Goal: Check status: Check status

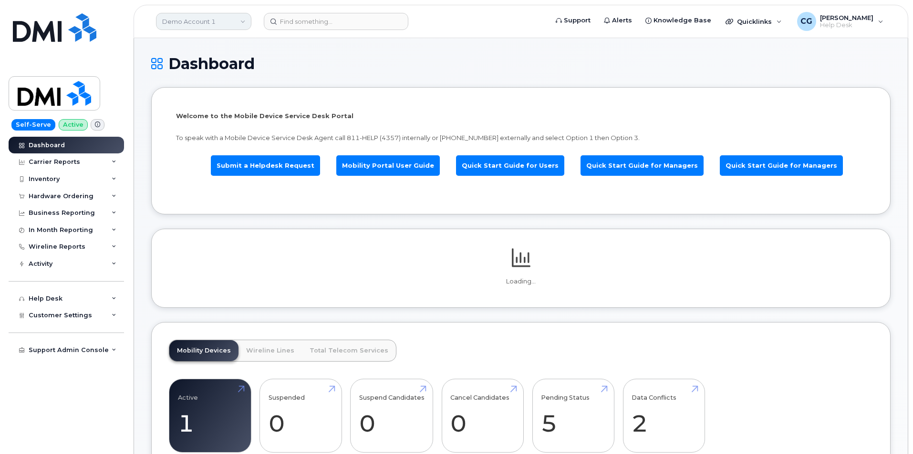
click at [191, 18] on link "Demo Account 1" at bounding box center [203, 21] width 95 height 17
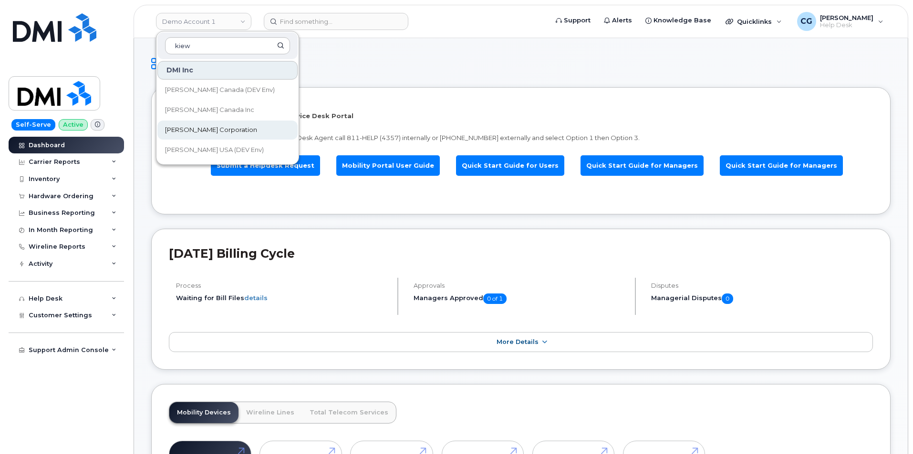
type input "kiew"
click at [204, 125] on link "[PERSON_NAME] Corporation" at bounding box center [227, 130] width 140 height 19
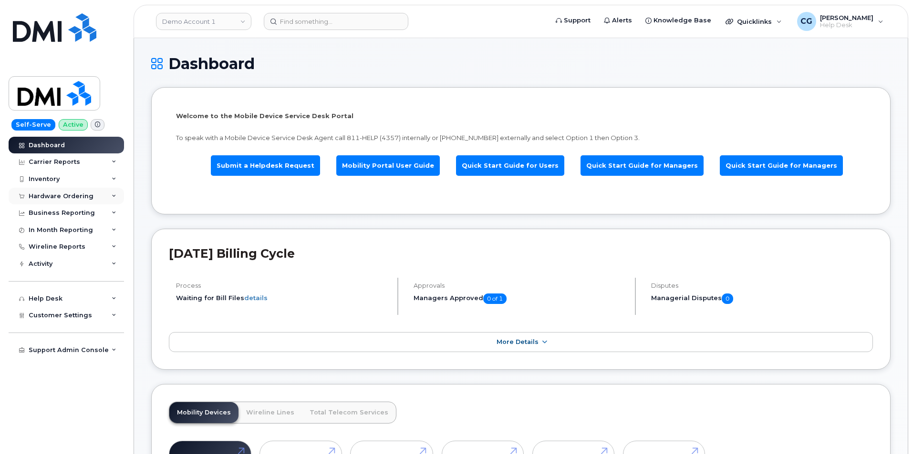
click at [53, 196] on div "Hardware Ordering" at bounding box center [61, 197] width 65 height 8
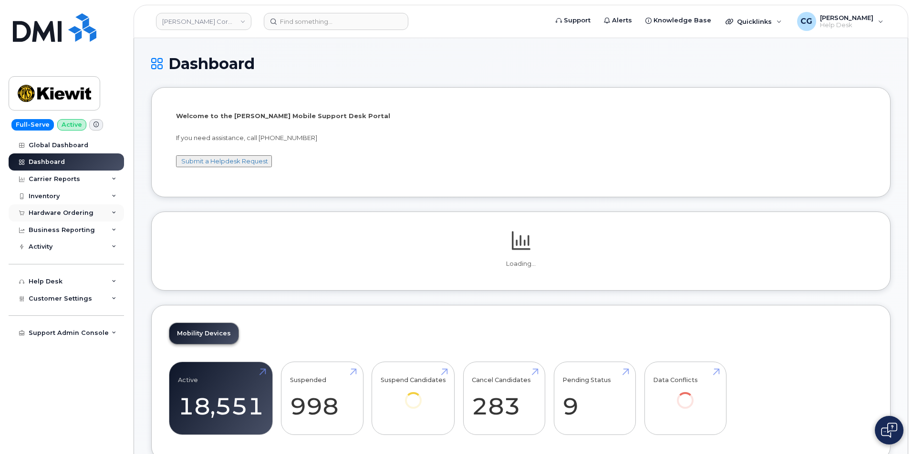
click at [49, 210] on div "Hardware Ordering" at bounding box center [61, 213] width 65 height 8
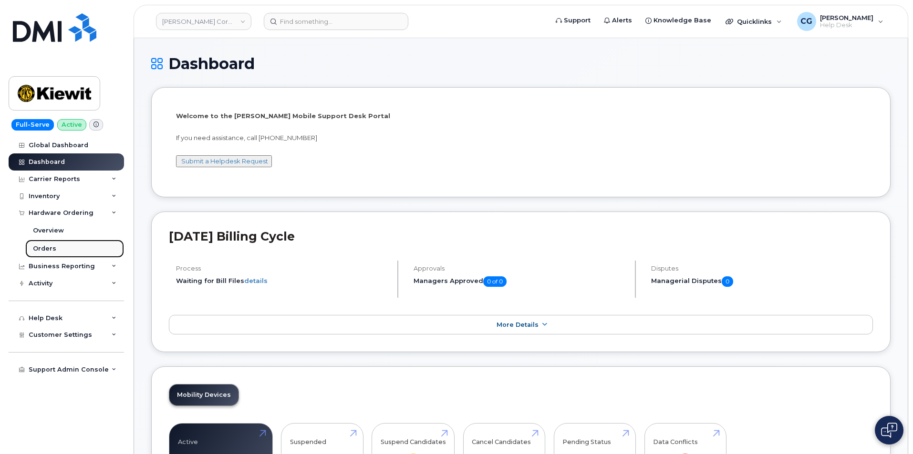
click at [46, 248] on div "Orders" at bounding box center [44, 249] width 23 height 9
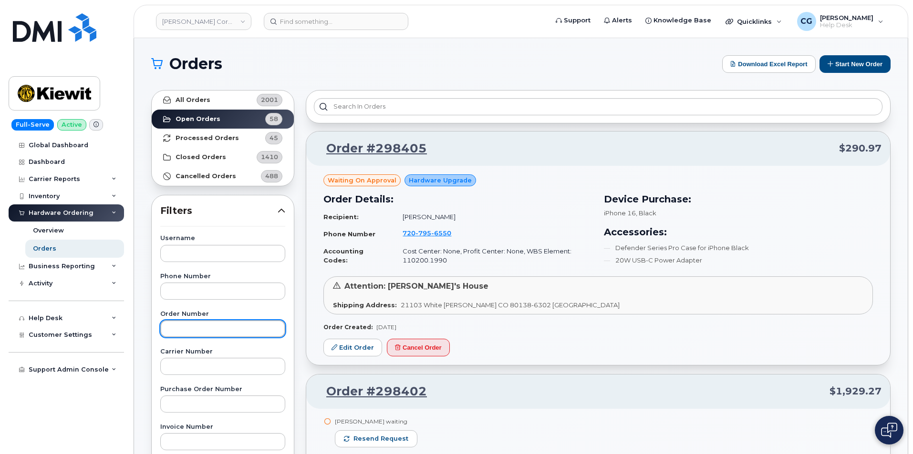
drag, startPoint x: 185, startPoint y: 333, endPoint x: 185, endPoint y: 328, distance: 5.3
click at [186, 332] on input "text" at bounding box center [222, 328] width 125 height 17
type input "298073"
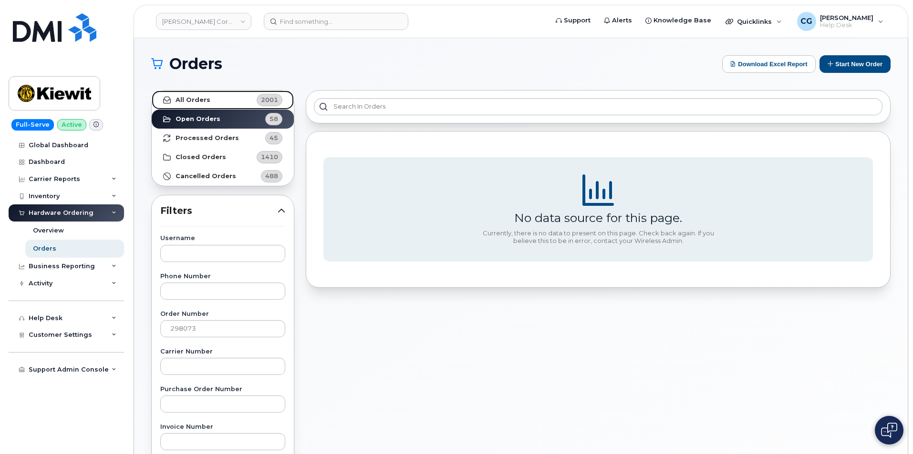
click at [193, 101] on strong "All Orders" at bounding box center [192, 100] width 35 height 8
